Goal: Feedback & Contribution: Contribute content

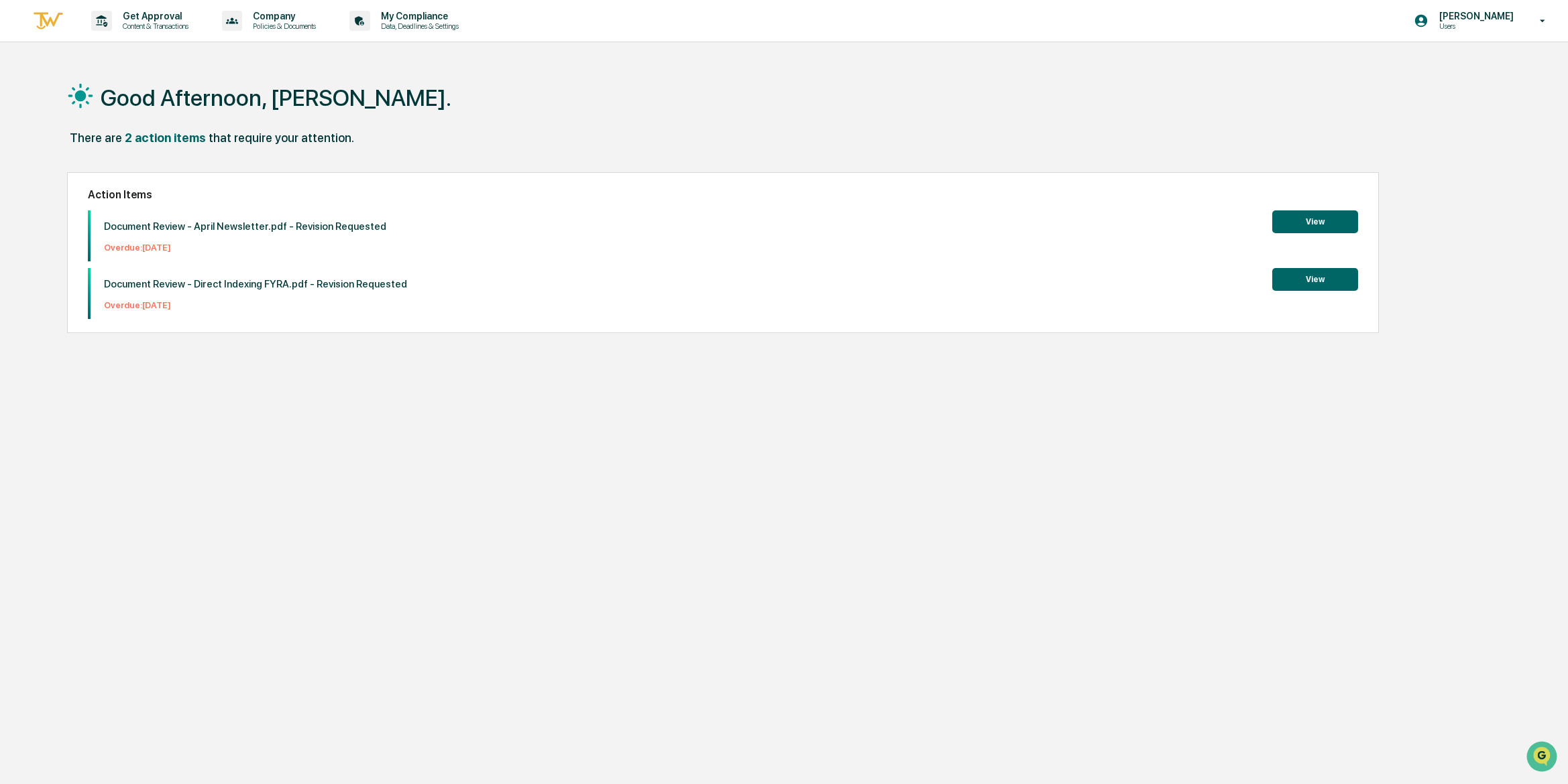
click at [1321, 281] on button "View" at bounding box center [1315, 279] width 86 height 23
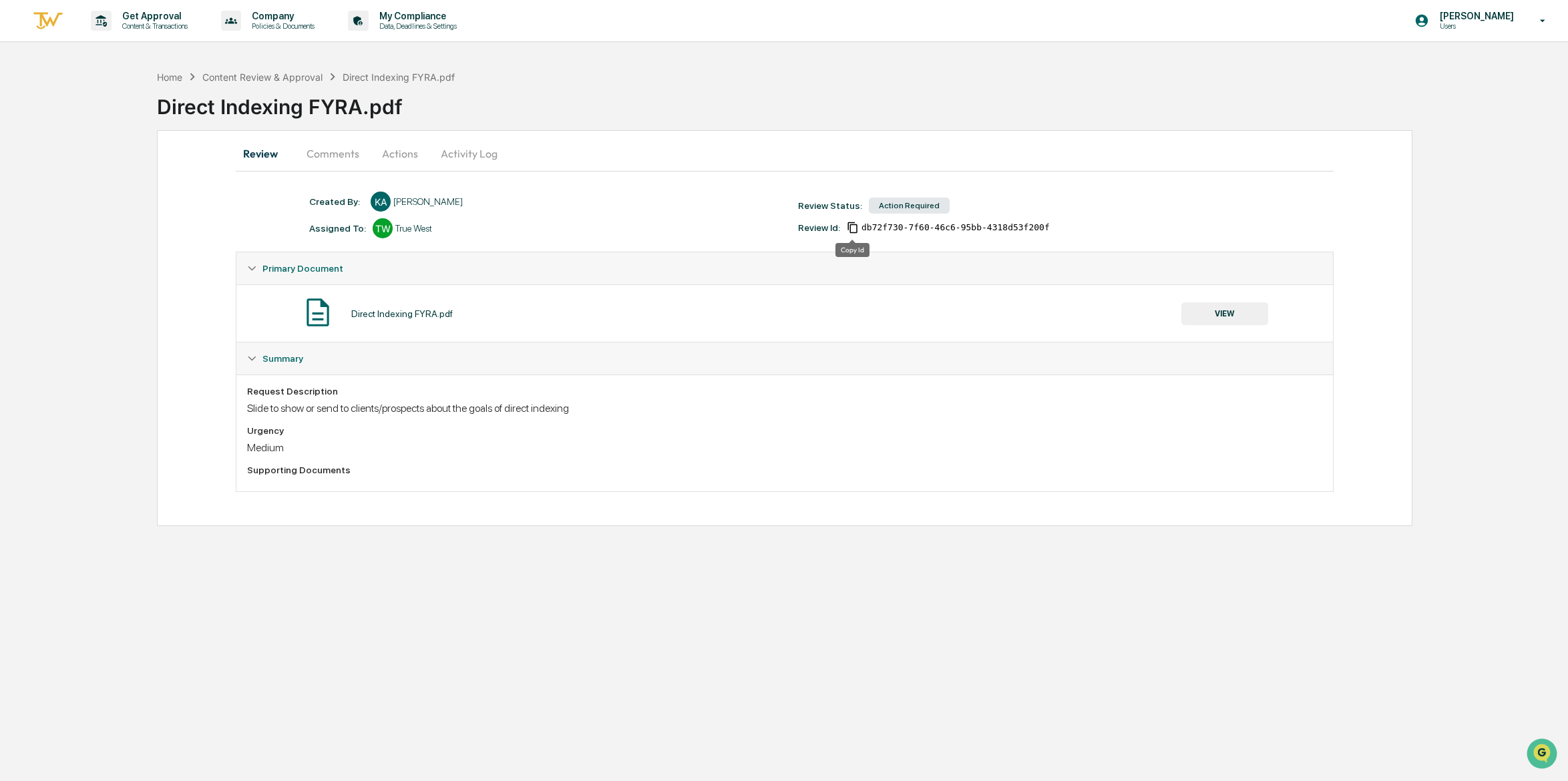
click at [852, 228] on icon "Copy Id" at bounding box center [852, 228] width 12 height 12
click at [852, 228] on icon "Copied!" at bounding box center [852, 228] width 12 height 12
click at [930, 205] on div "Action Required" at bounding box center [909, 205] width 81 height 16
click at [1241, 310] on button "VIEW" at bounding box center [1225, 313] width 87 height 23
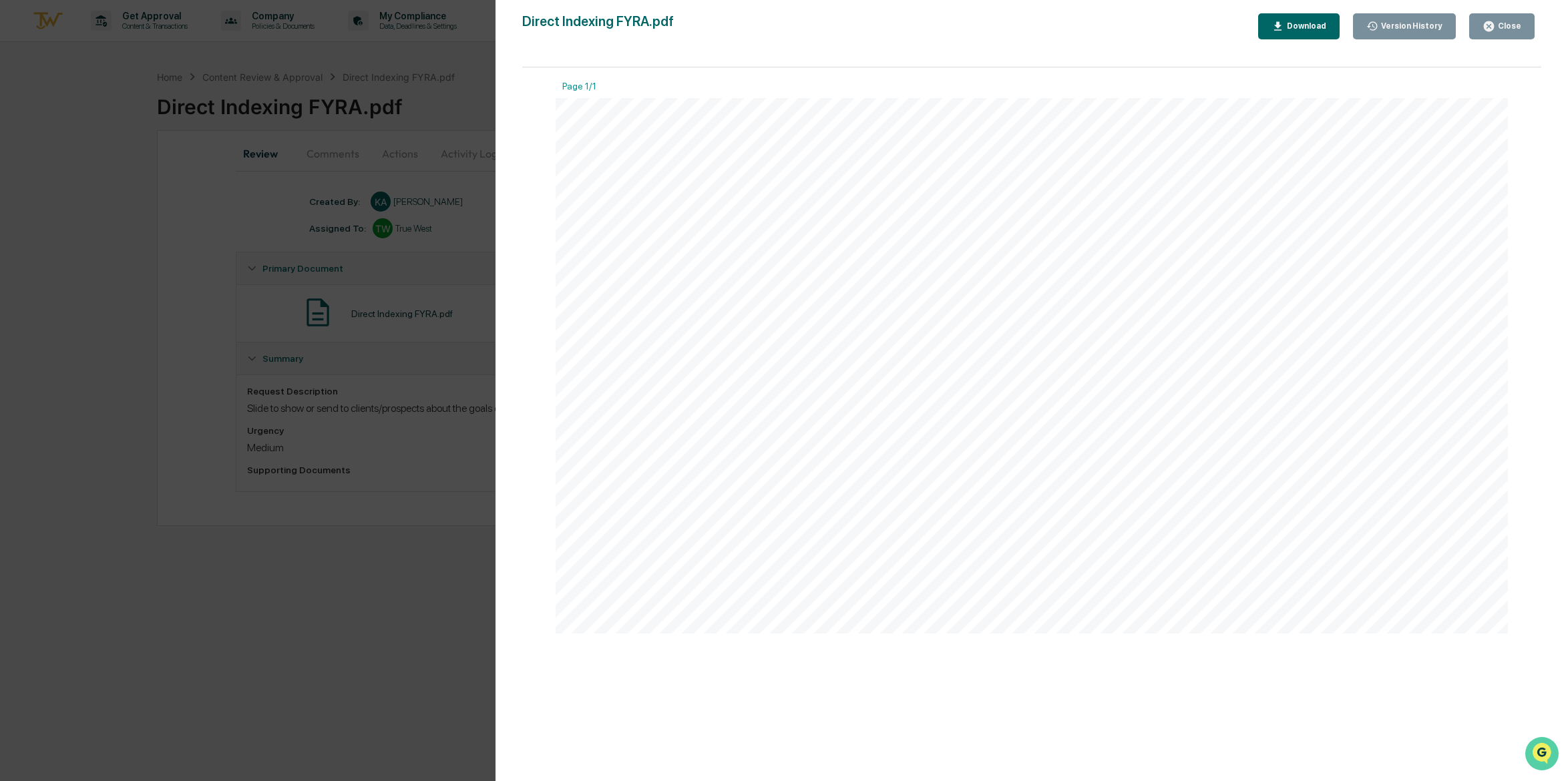
click at [1547, 758] on icon "Open customer support" at bounding box center [1541, 770] width 34 height 34
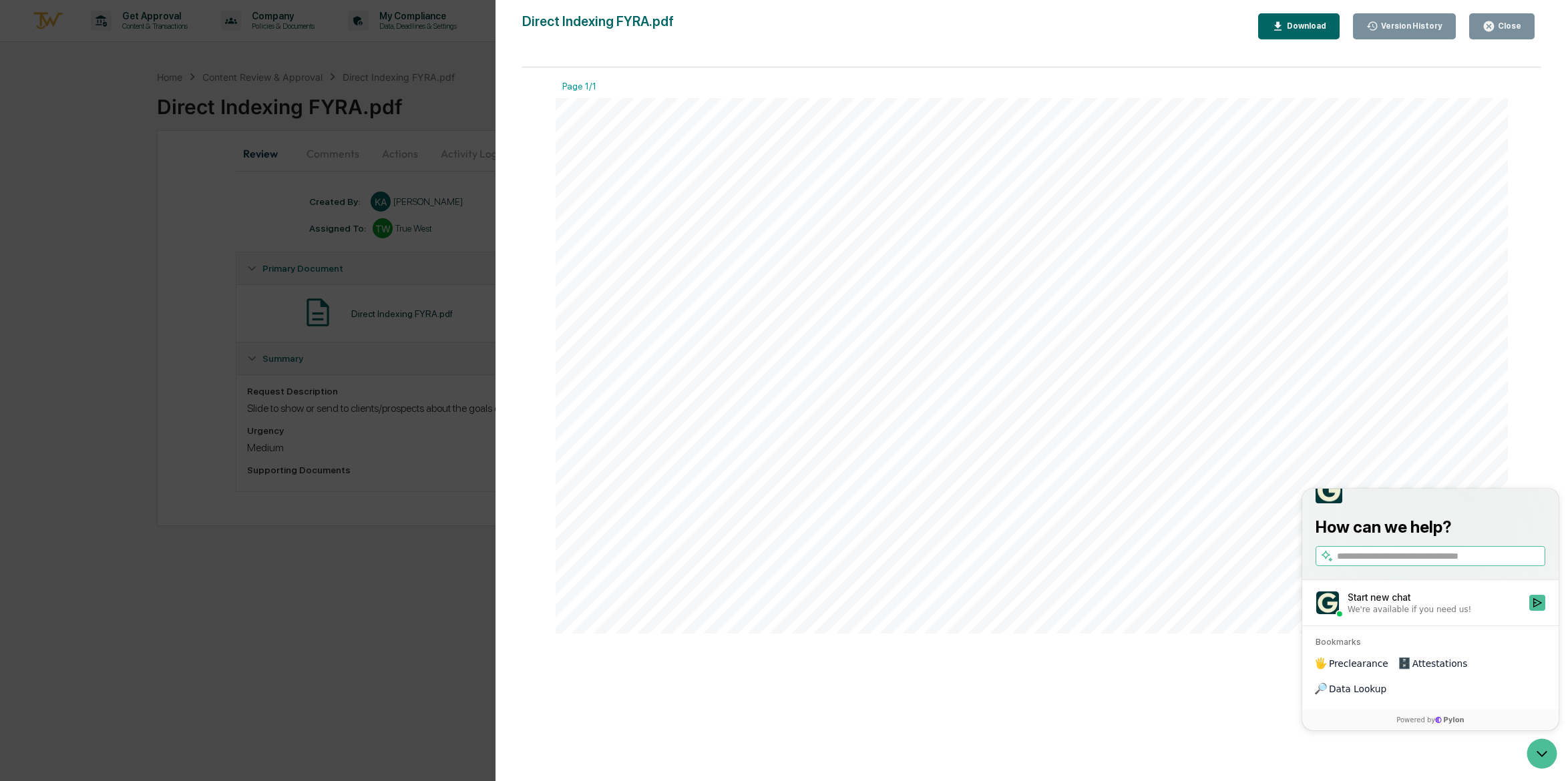
click at [1454, 490] on div "How can we help?" at bounding box center [1430, 521] width 257 height 117
click at [1004, 693] on div "Page 1/1 DIRECT INDEXING • GOAL 1: Risk Tolerance • GOAL 2: Tax Efficiency • Ca…" at bounding box center [1032, 431] width 1019 height 727
click at [338, 164] on div "Version History 07/08/2025, 05:46 PM Kacey Allgeyer Direct Indexing FYRA.pdf Cl…" at bounding box center [784, 390] width 1568 height 781
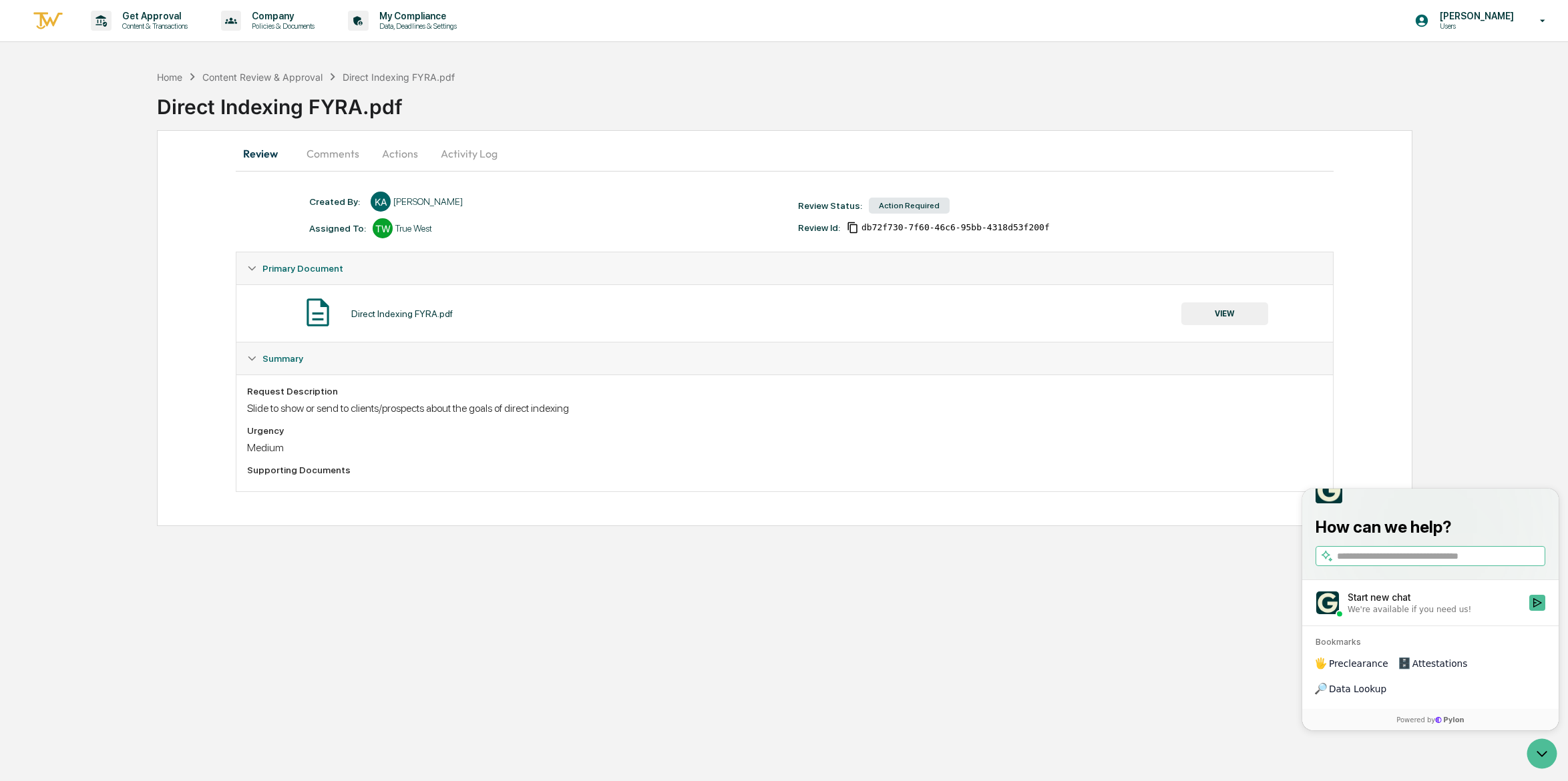
click at [329, 153] on button "Comments" at bounding box center [332, 154] width 74 height 32
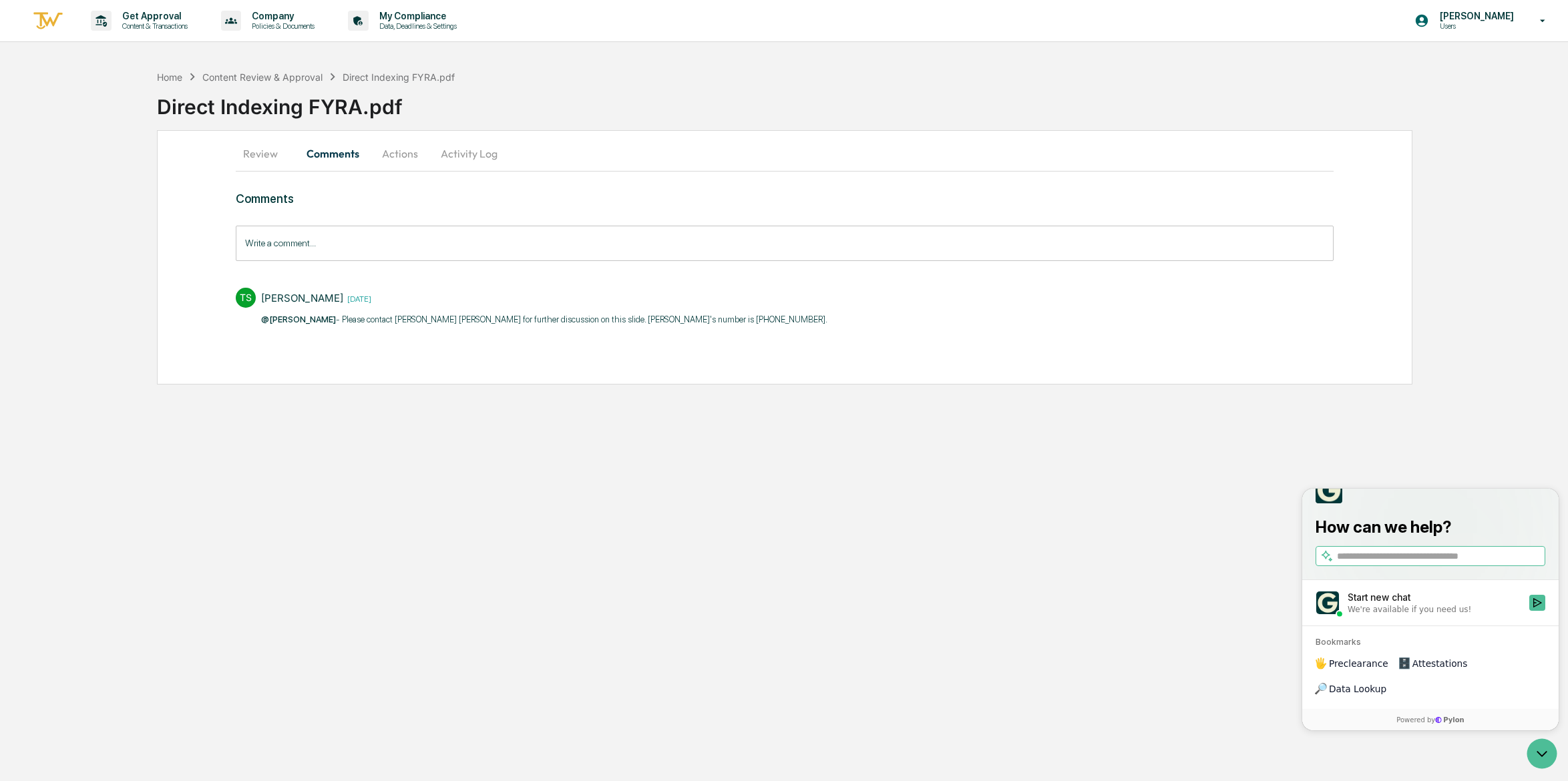
click at [386, 147] on button "Actions" at bounding box center [399, 154] width 60 height 32
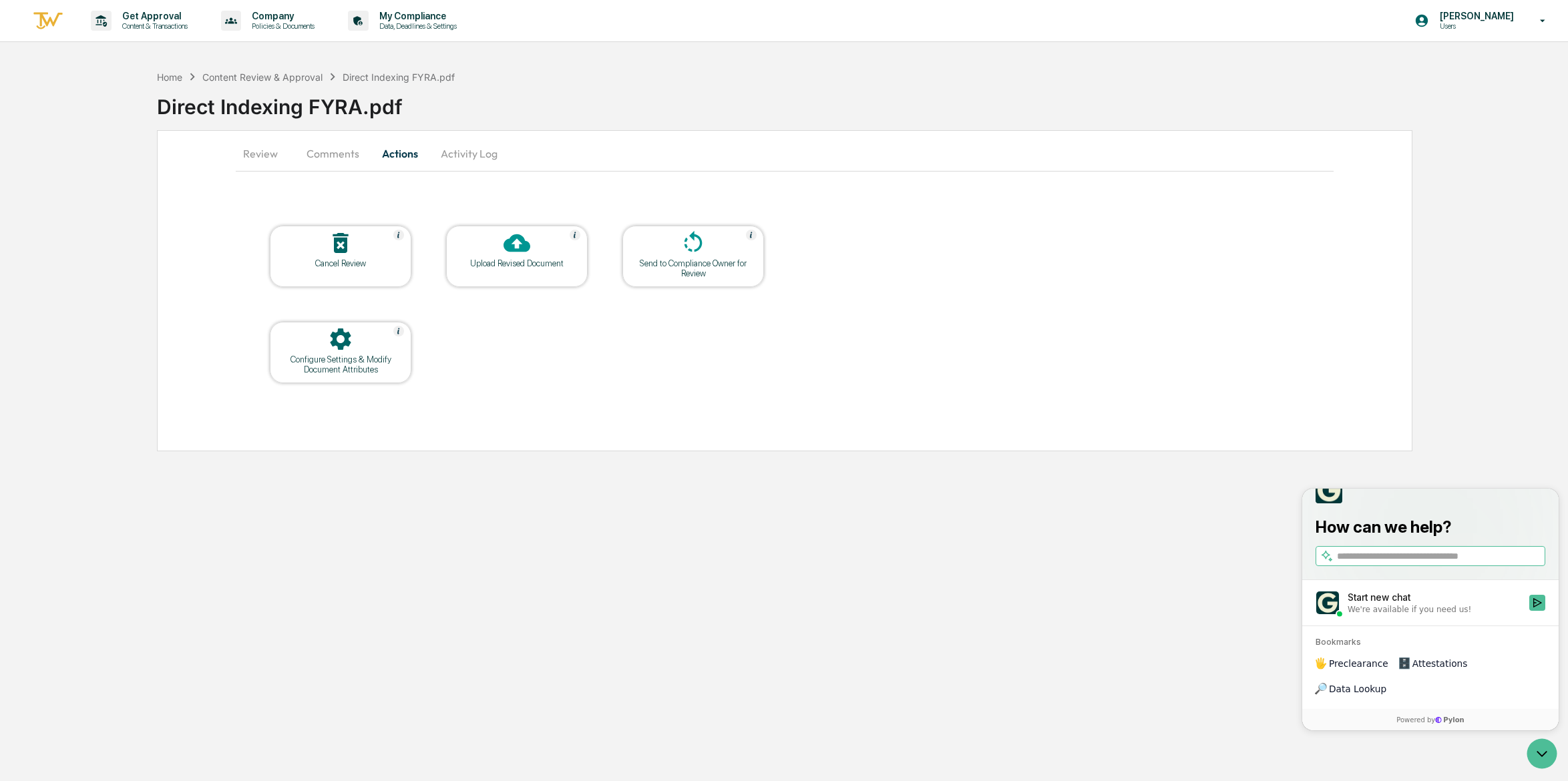
click at [466, 157] on button "Activity Log" at bounding box center [469, 154] width 78 height 32
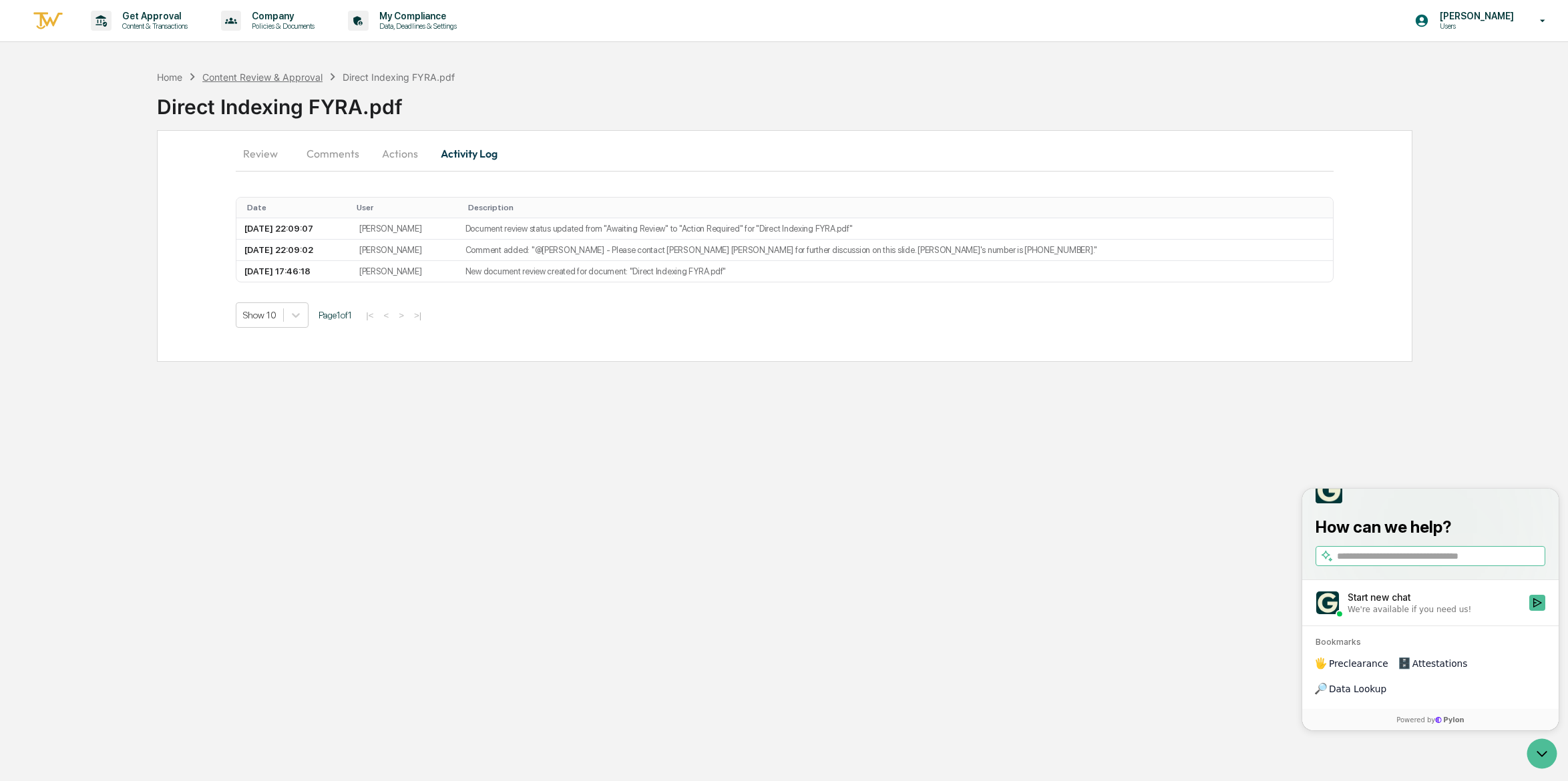
click at [294, 74] on div "Content Review & Approval" at bounding box center [262, 76] width 120 height 11
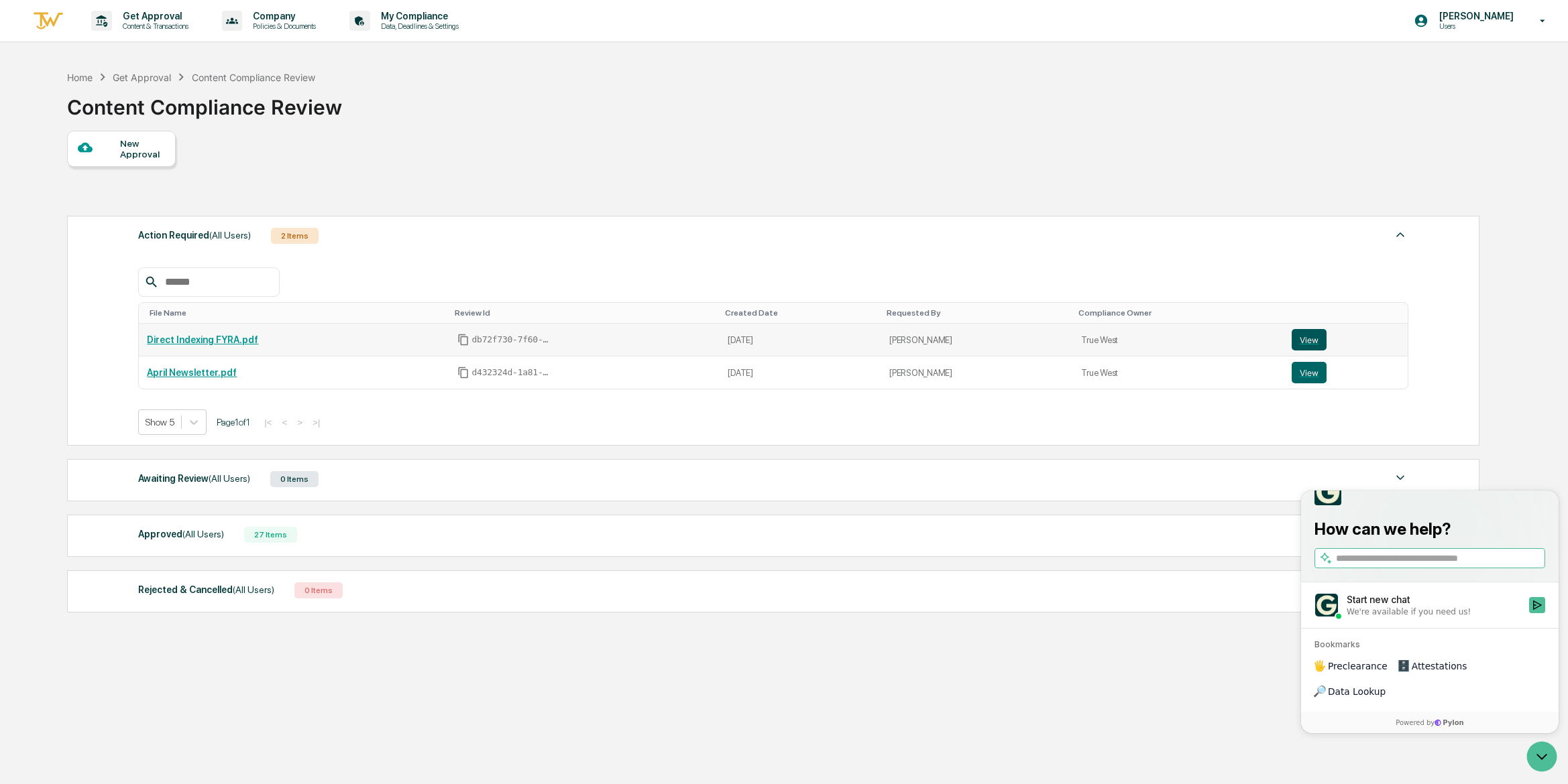
click at [1312, 338] on button "View" at bounding box center [1308, 340] width 35 height 22
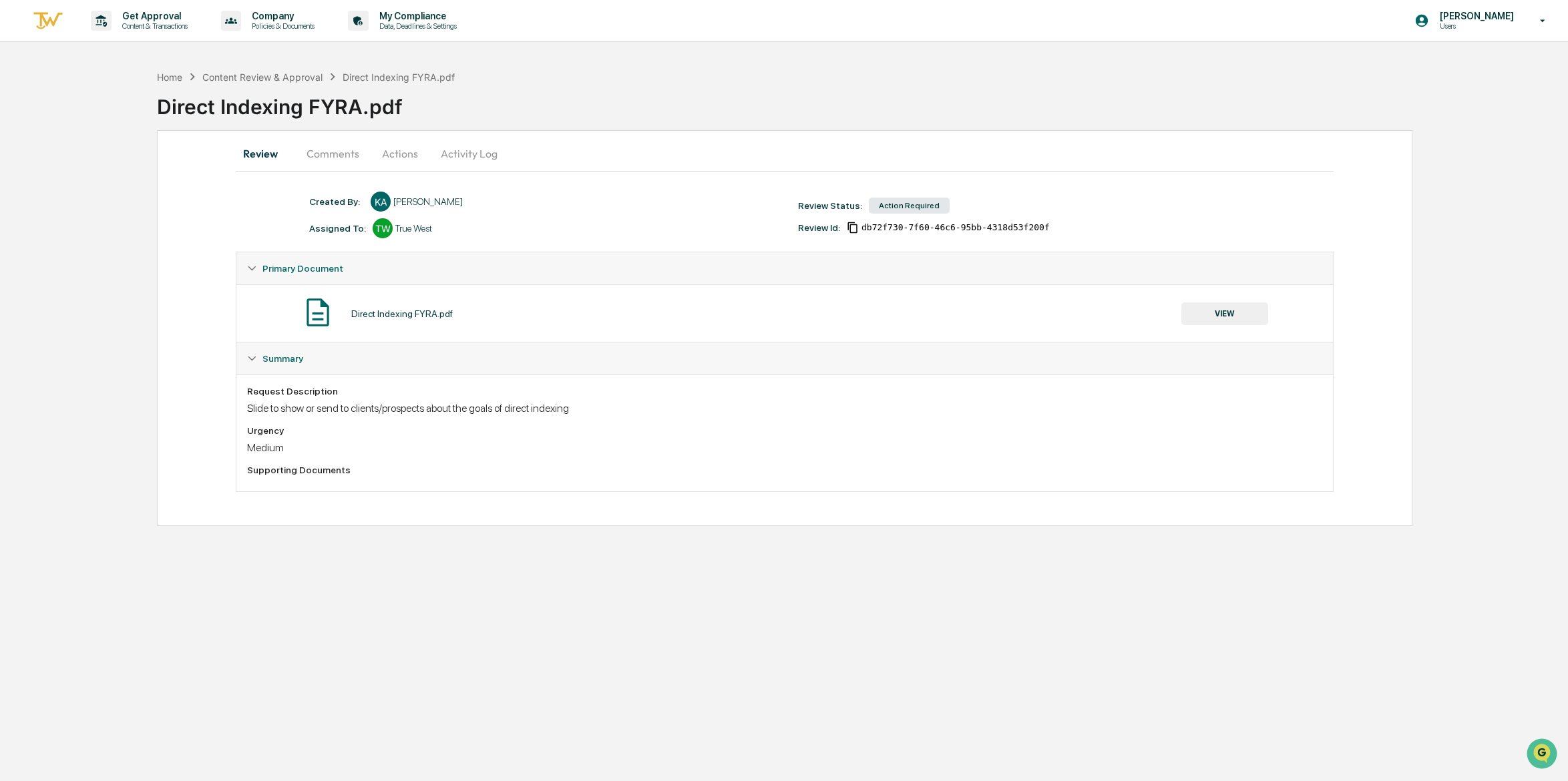
click at [322, 148] on button "Comments" at bounding box center [332, 154] width 74 height 32
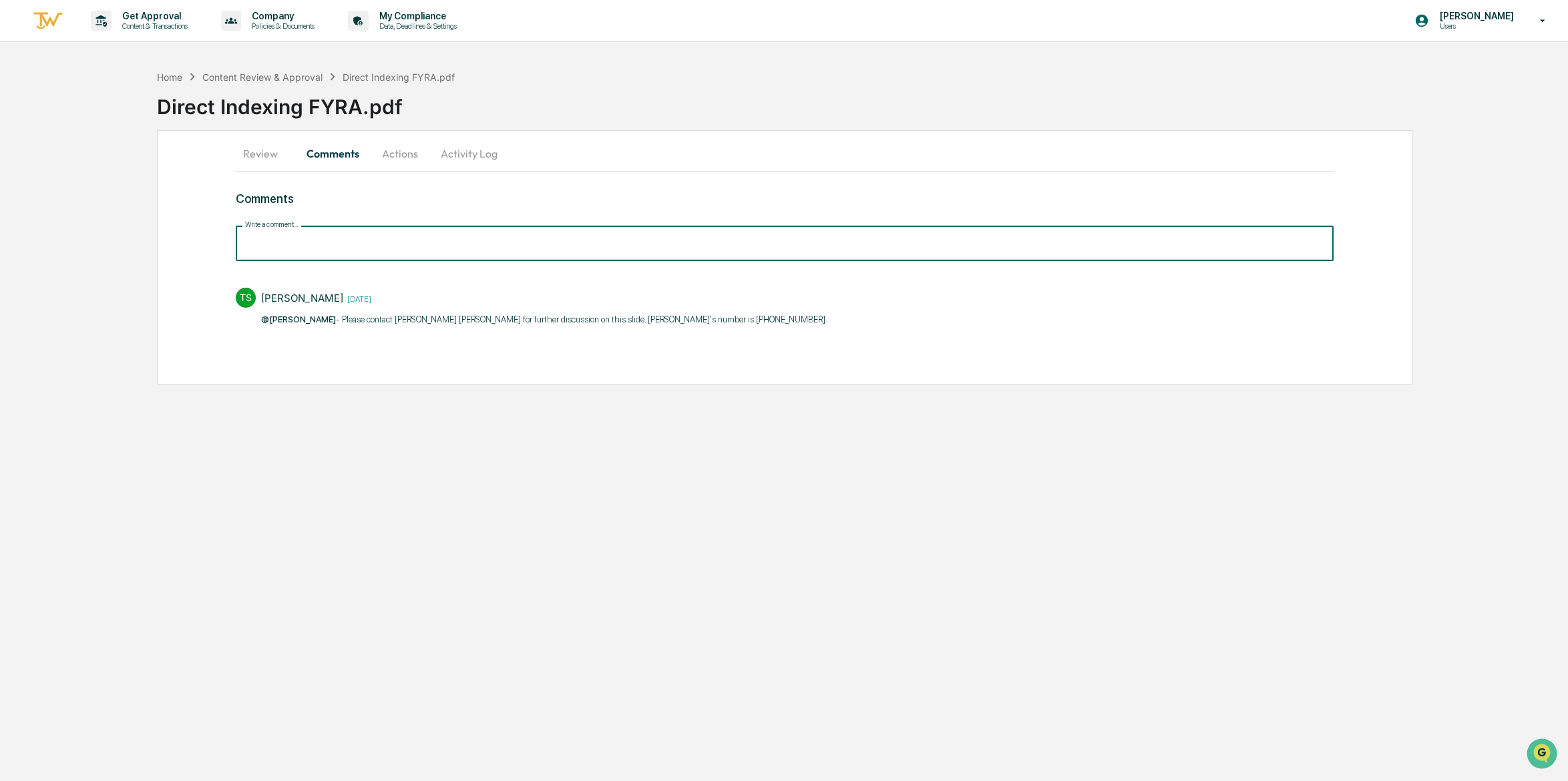
click at [350, 245] on input "Write a comment..." at bounding box center [784, 244] width 1097 height 36
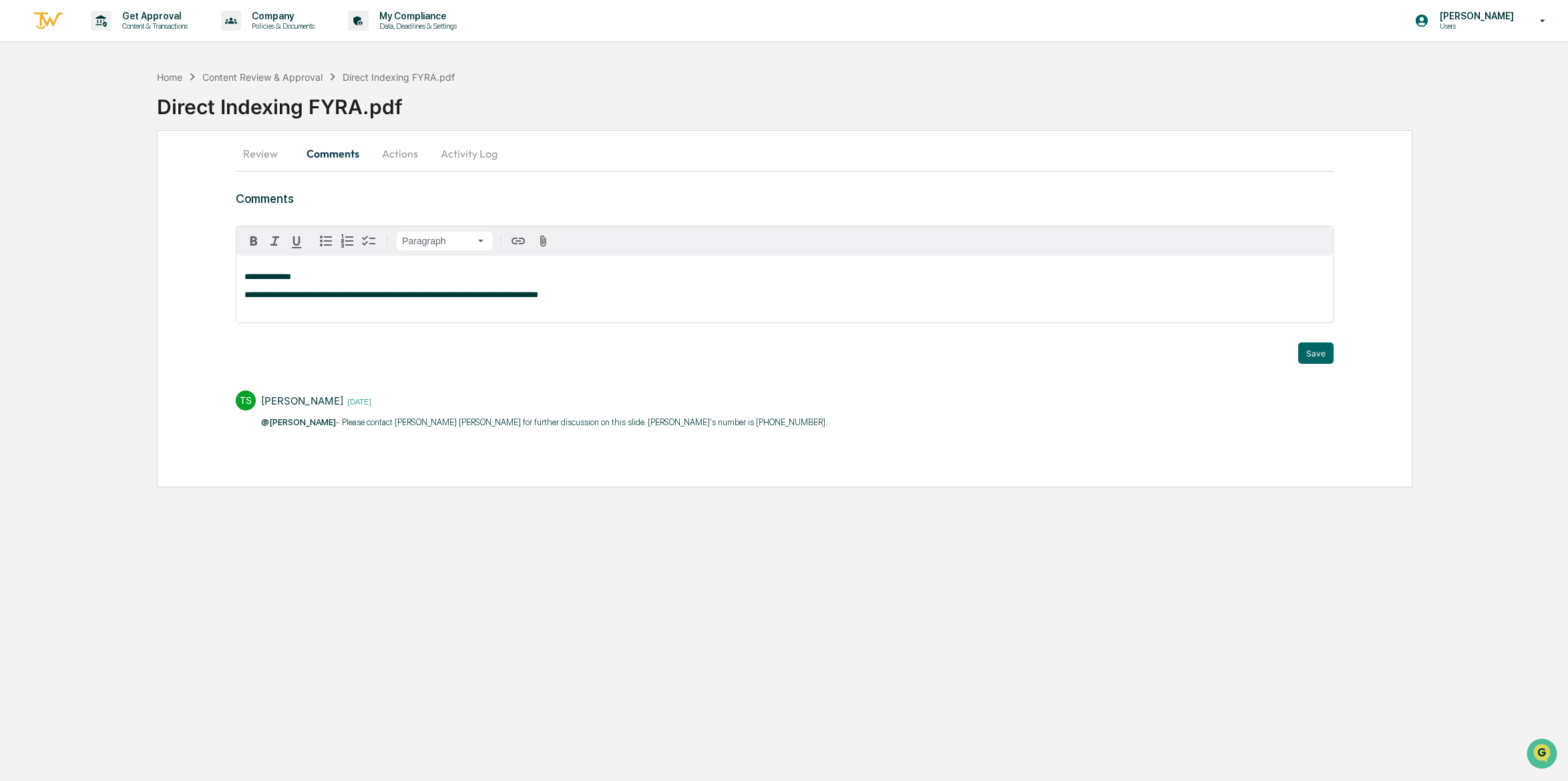
click at [601, 305] on div "**********" at bounding box center [784, 288] width 1096 height 66
drag, startPoint x: 601, startPoint y: 305, endPoint x: 428, endPoint y: 308, distance: 173.0
click at [428, 308] on div "**********" at bounding box center [784, 288] width 1096 height 66
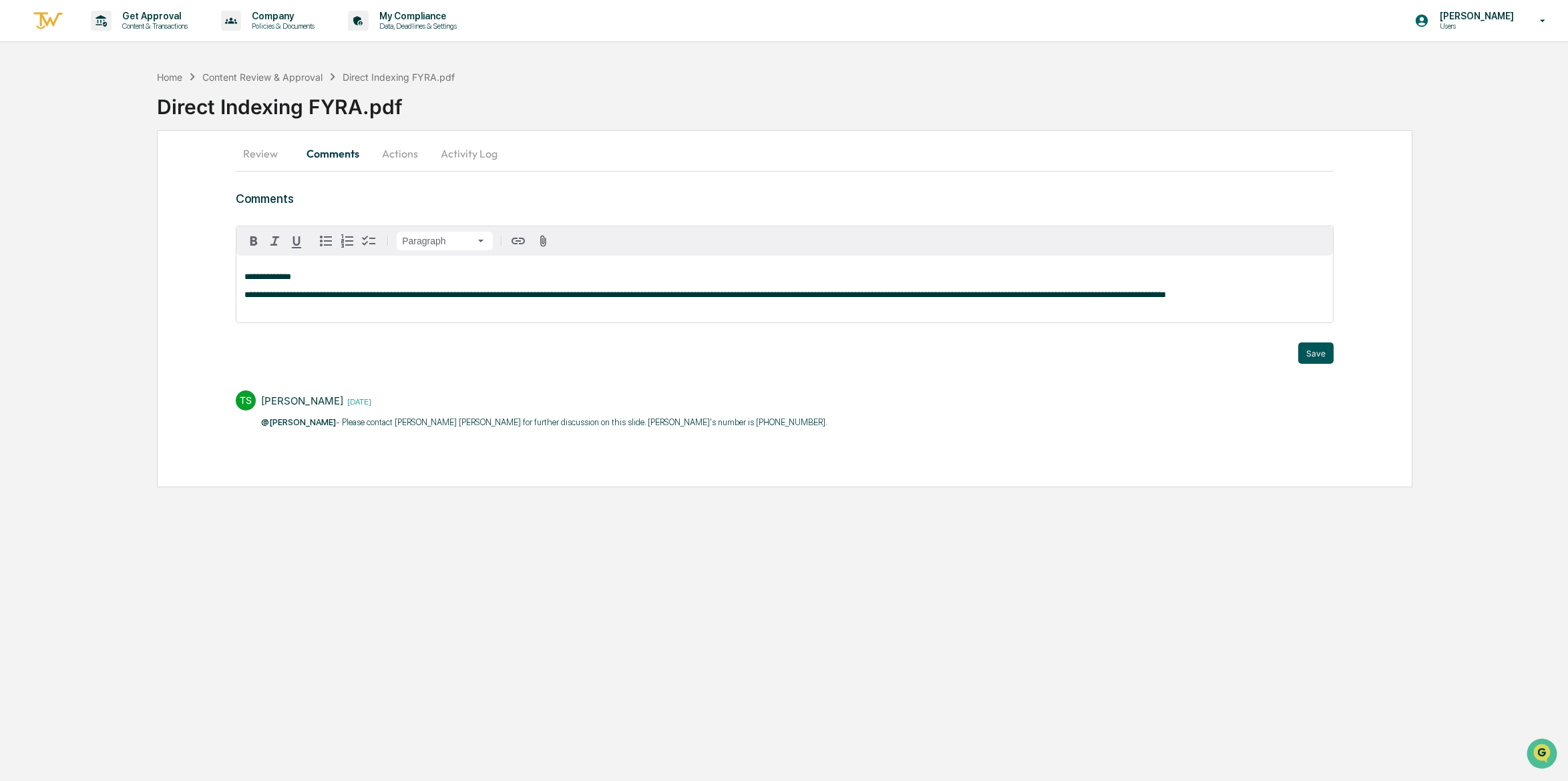
click at [1309, 360] on button "Save" at bounding box center [1315, 354] width 36 height 22
